Goal: Task Accomplishment & Management: Use online tool/utility

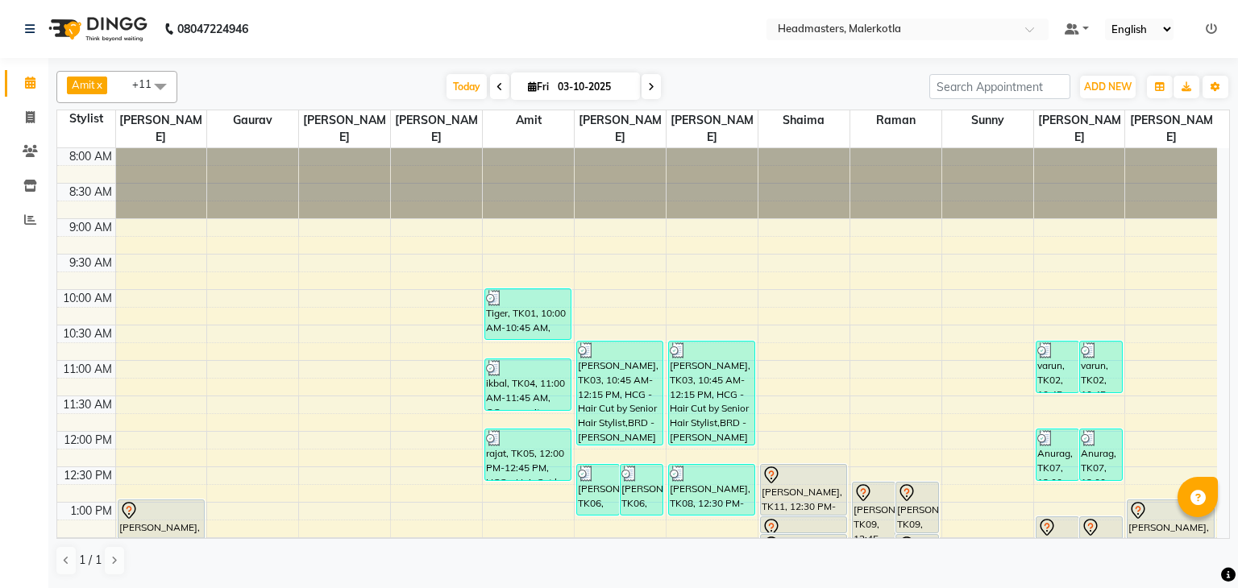
scroll to position [172, 0]
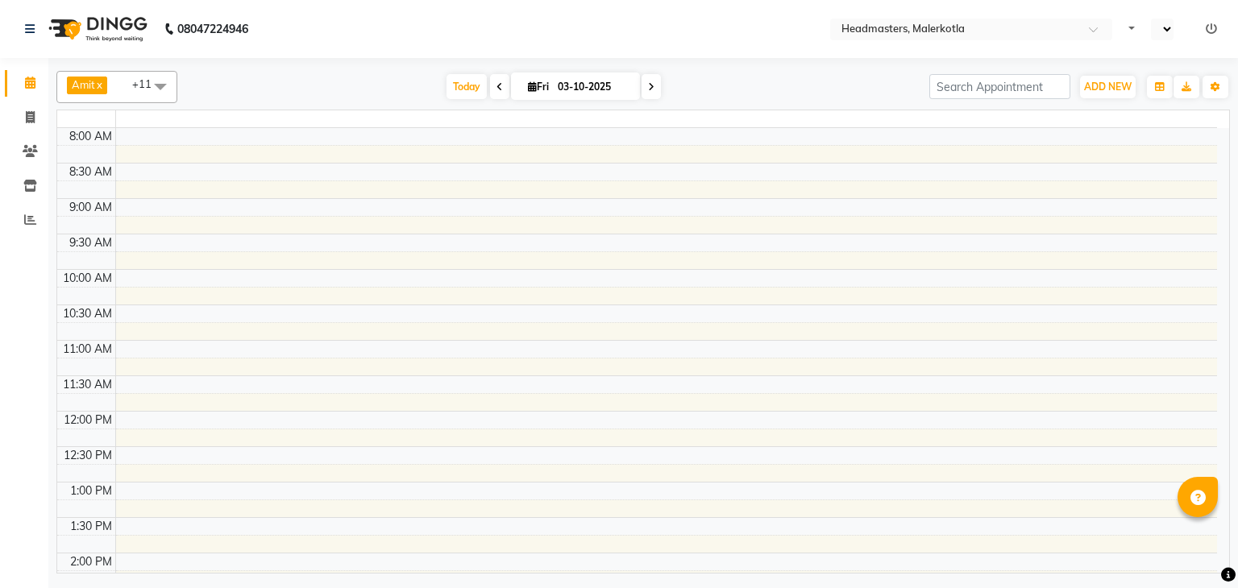
select select "en"
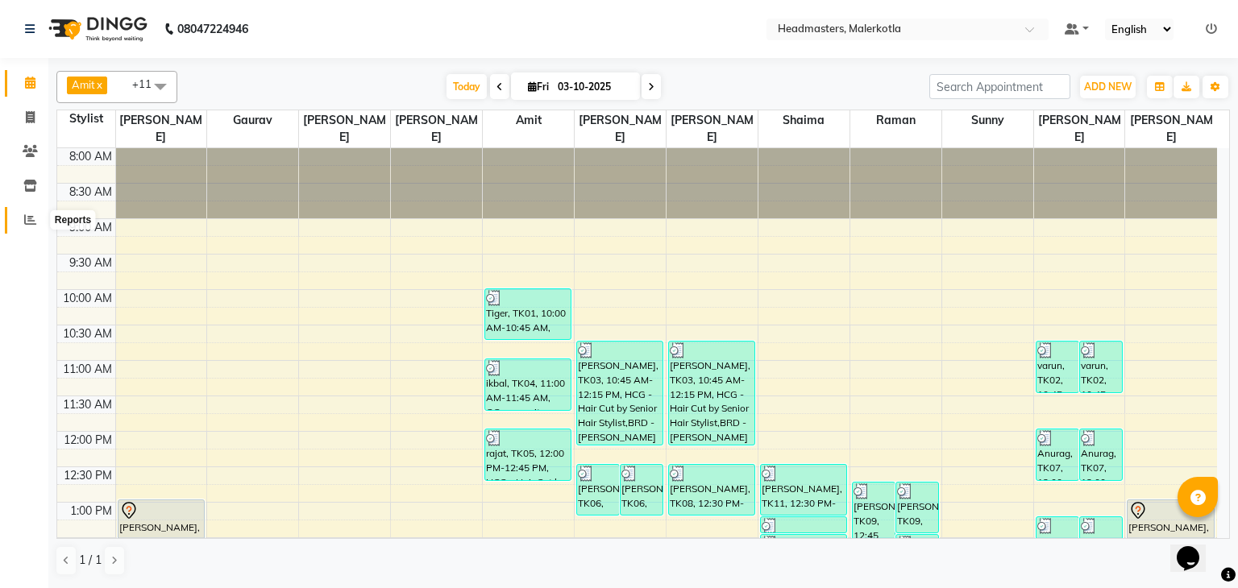
click at [32, 220] on icon at bounding box center [30, 220] width 12 height 12
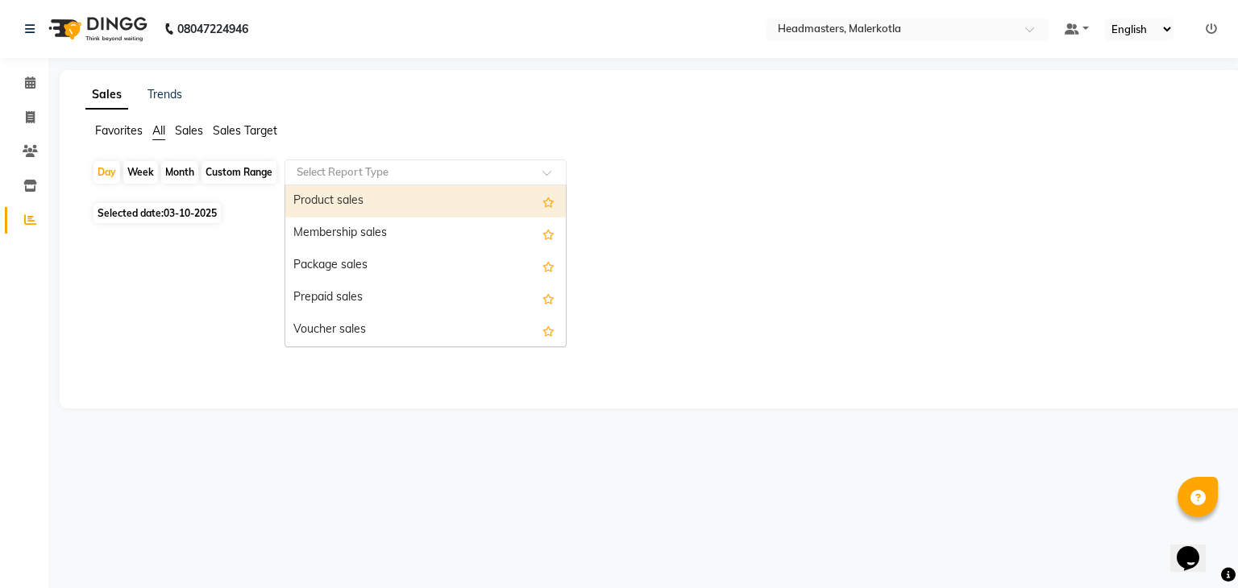
click at [308, 169] on input "text" at bounding box center [409, 172] width 232 height 16
click at [307, 201] on div "Product sales" at bounding box center [425, 201] width 280 height 32
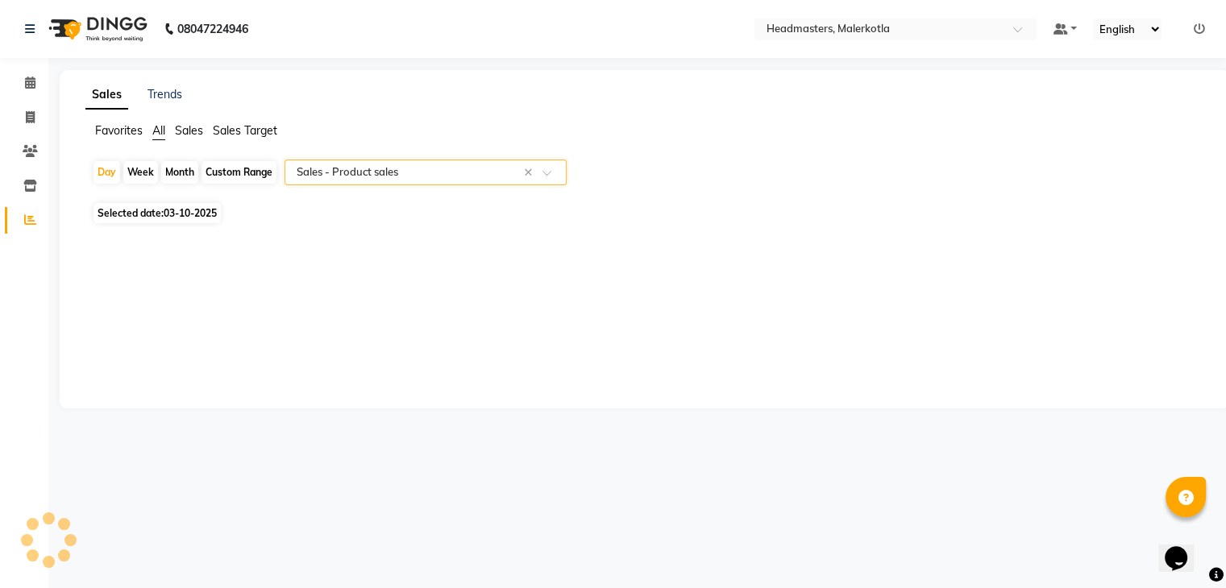
select select "csv"
